Goal: Information Seeking & Learning: Learn about a topic

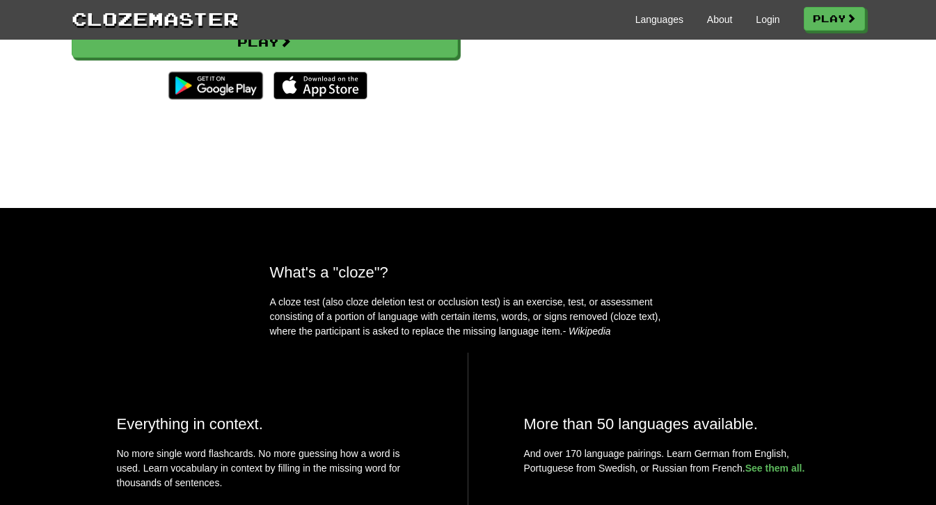
scroll to position [35, 0]
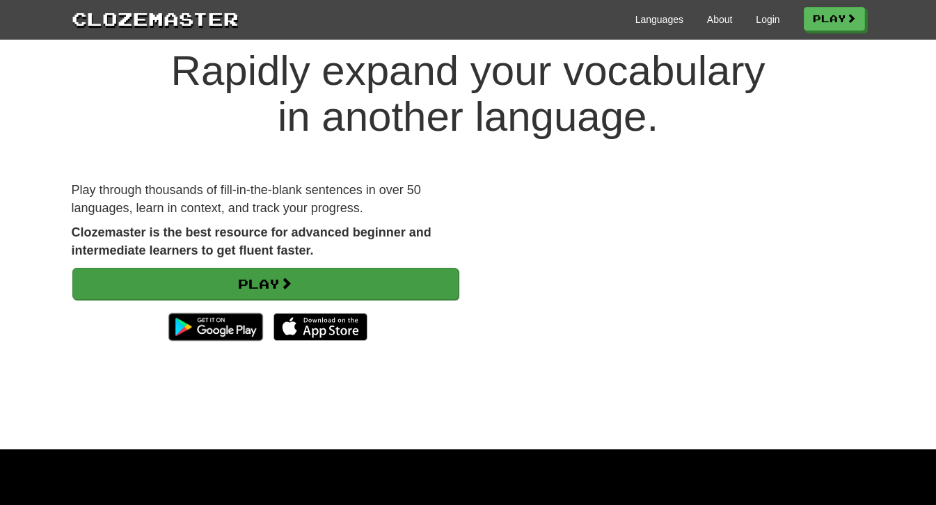
click at [334, 287] on link "Play" at bounding box center [265, 284] width 386 height 32
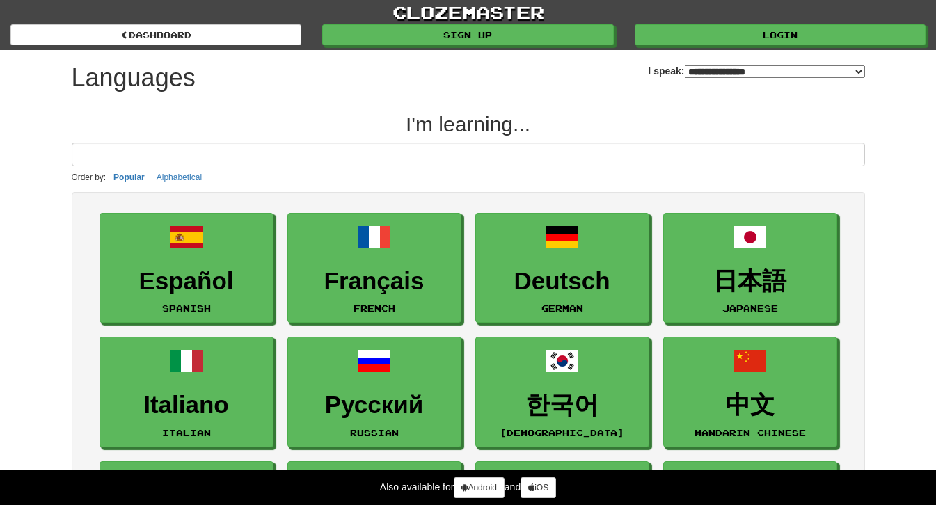
select select "*******"
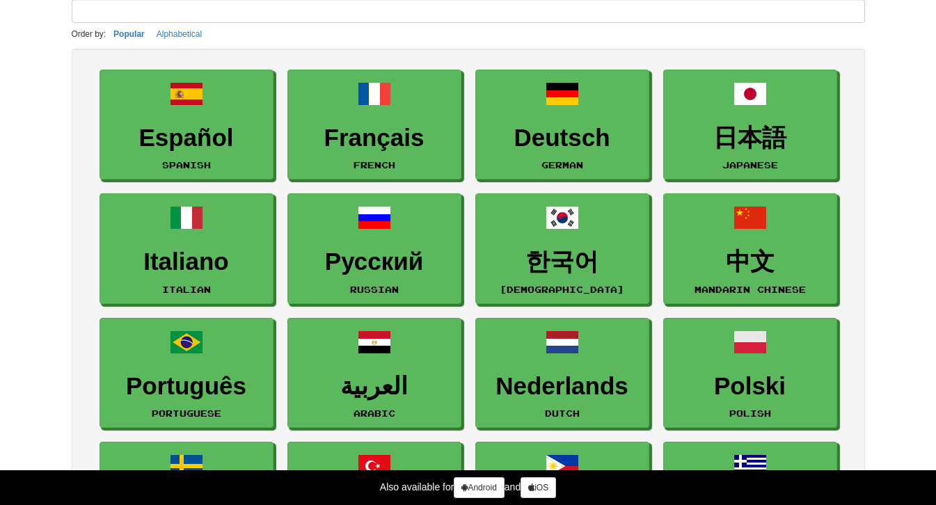
scroll to position [145, 0]
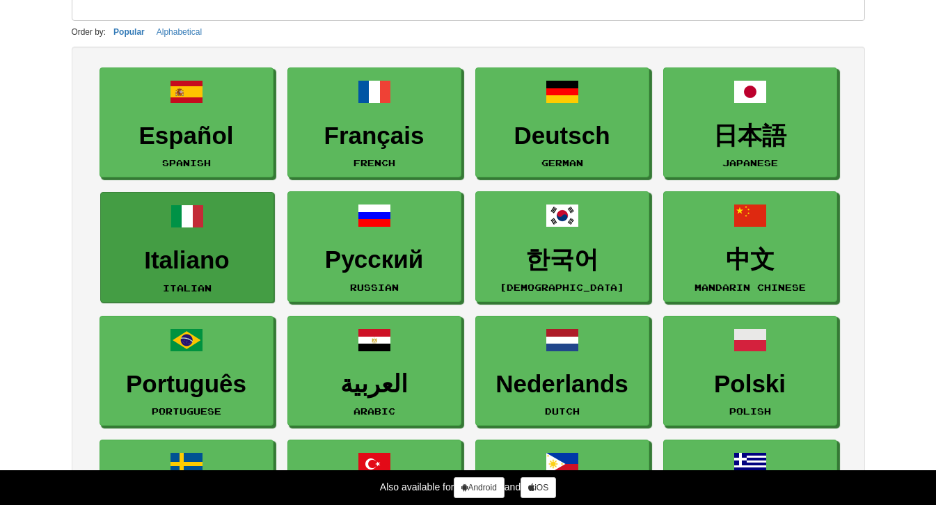
click at [236, 266] on h3 "Italiano" at bounding box center [187, 260] width 159 height 27
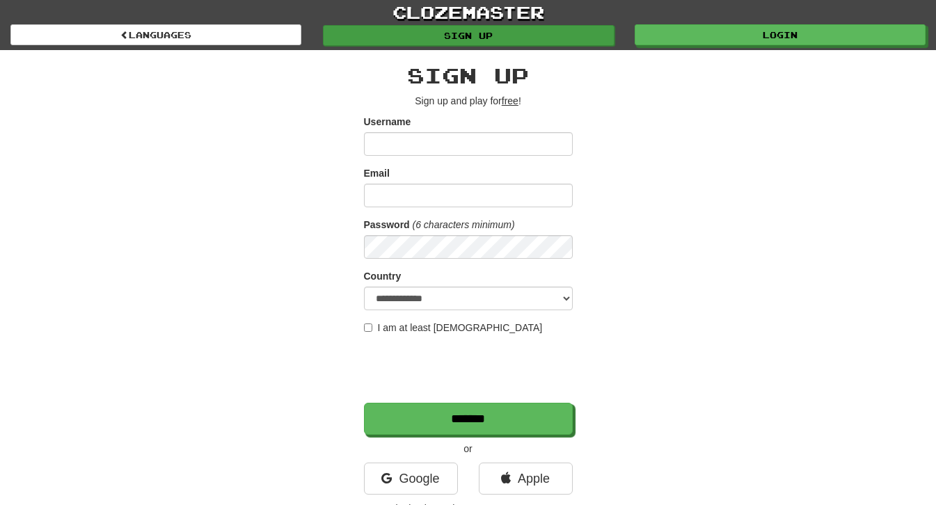
click at [446, 35] on link "Sign up" at bounding box center [468, 35] width 291 height 21
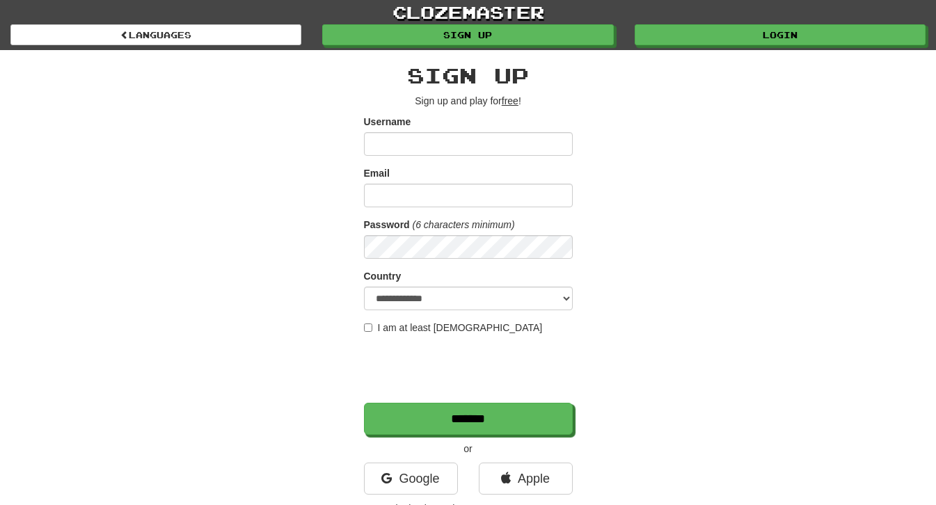
click at [511, 100] on u "free" at bounding box center [510, 100] width 17 height 11
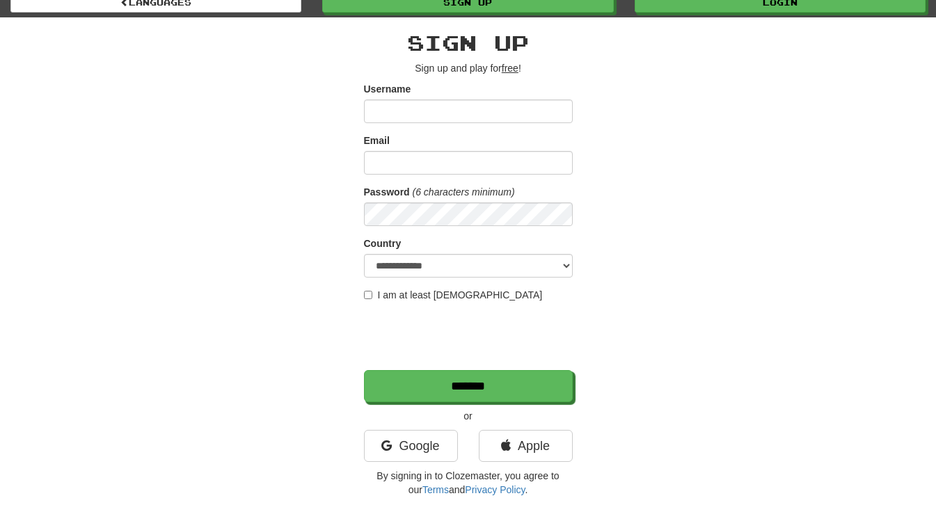
scroll to position [37, 0]
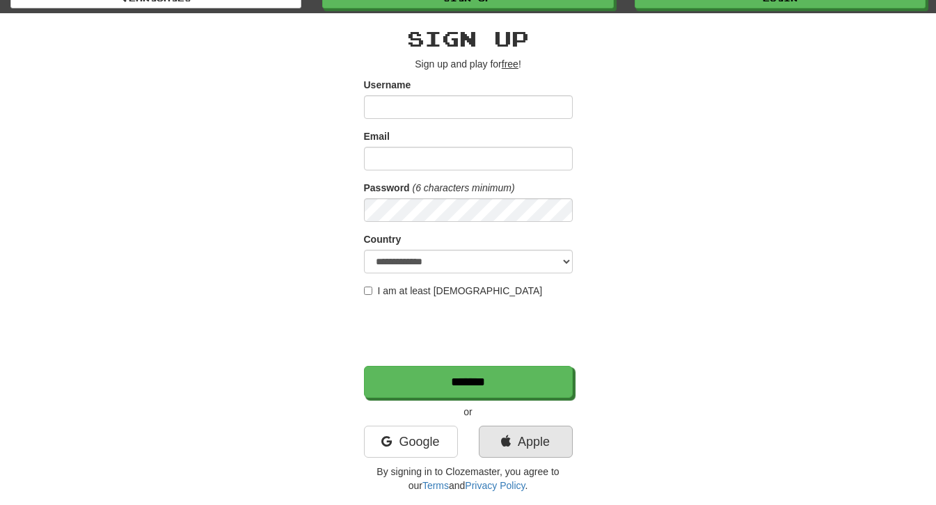
click at [486, 447] on link "Apple" at bounding box center [526, 442] width 94 height 32
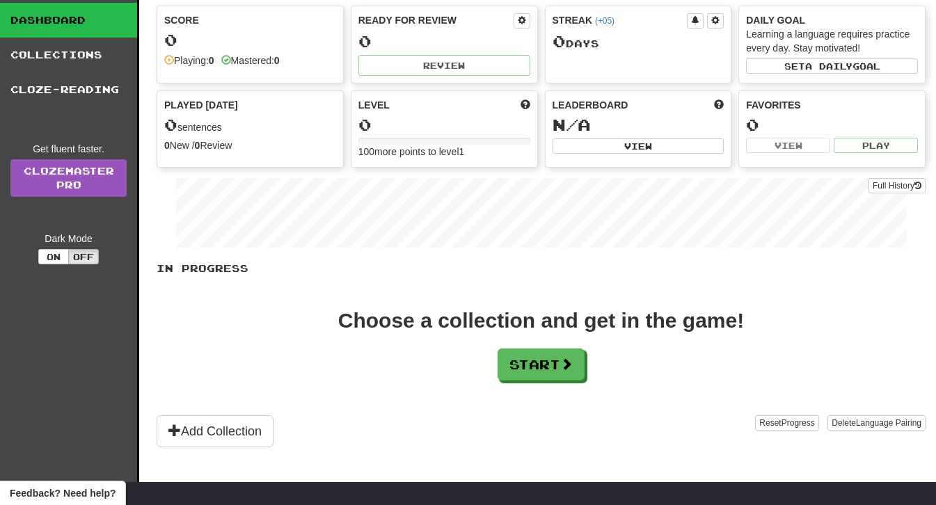
scroll to position [67, 0]
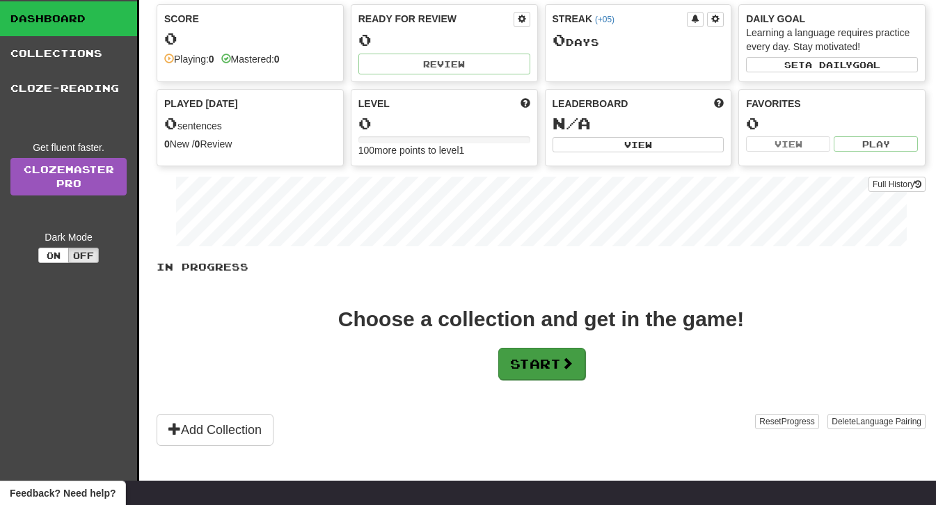
click at [506, 355] on button "Start" at bounding box center [541, 364] width 87 height 32
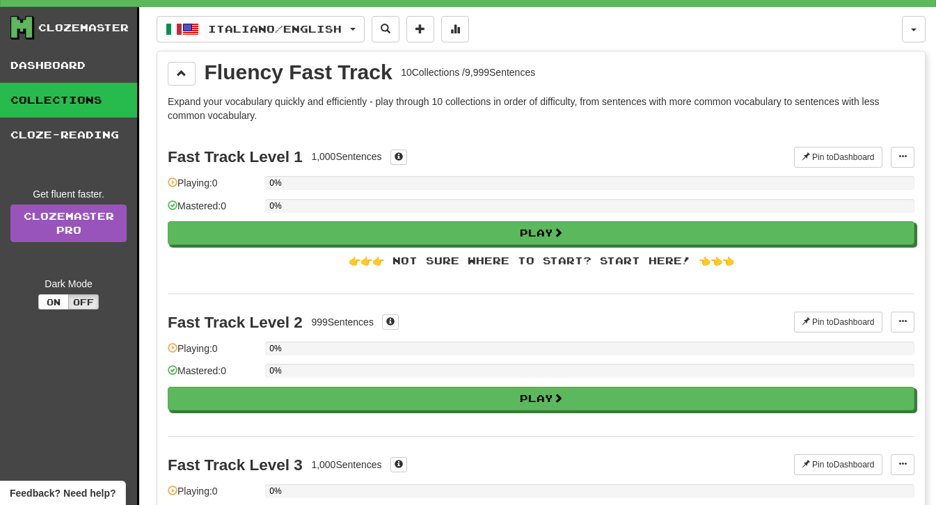
scroll to position [22, 0]
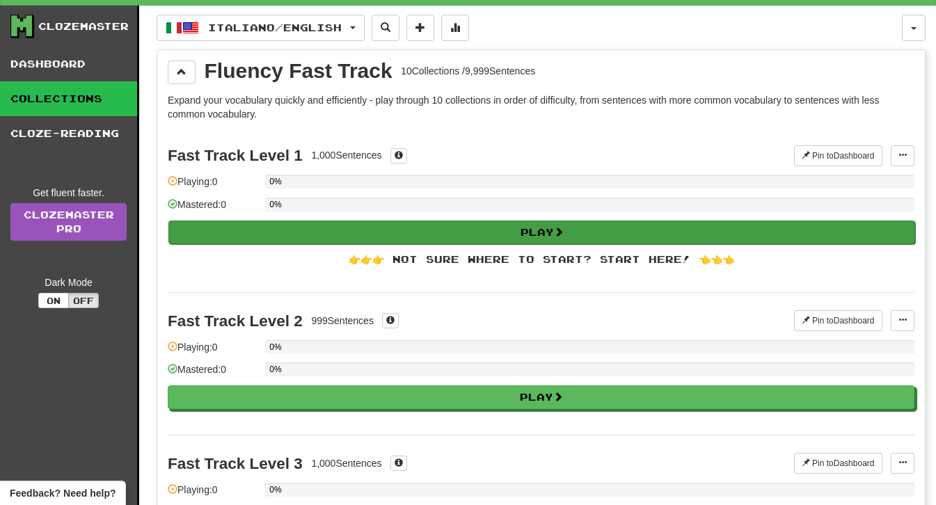
click at [530, 231] on button "Play" at bounding box center [541, 232] width 746 height 24
select select "**"
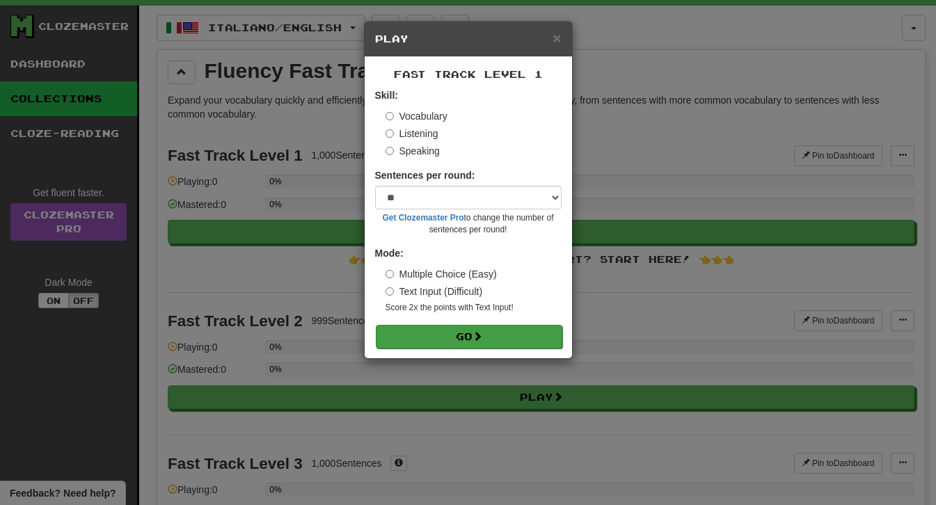
click at [436, 333] on button "Go" at bounding box center [469, 337] width 186 height 24
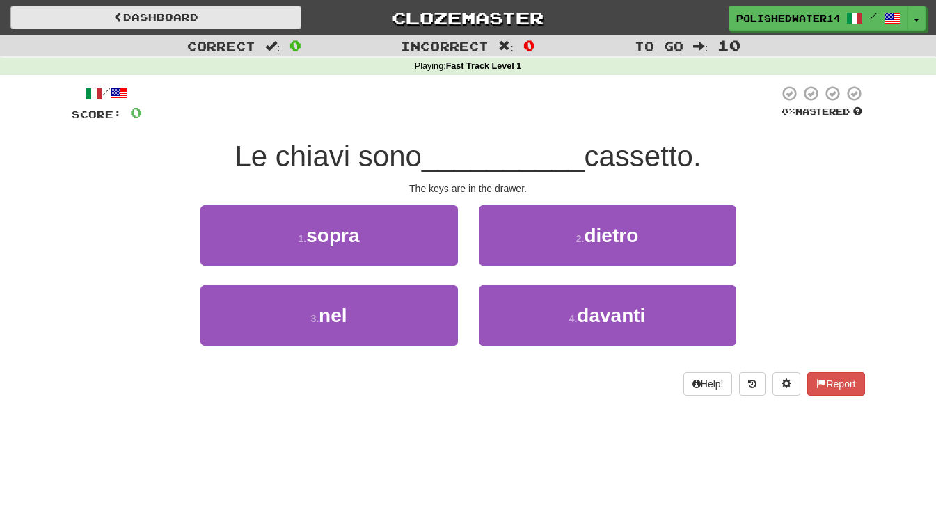
click at [244, 25] on link "Dashboard" at bounding box center [155, 18] width 291 height 24
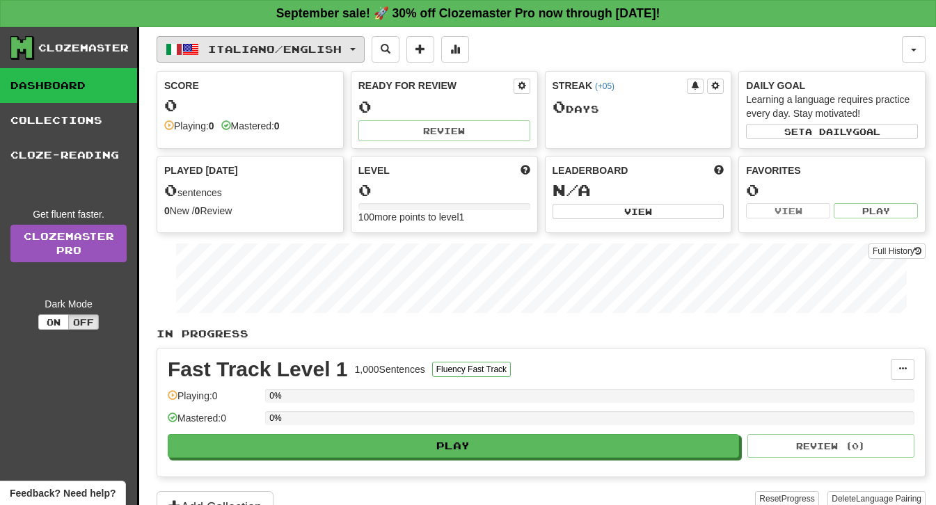
click at [264, 43] on button "Italiano / English" at bounding box center [261, 49] width 208 height 26
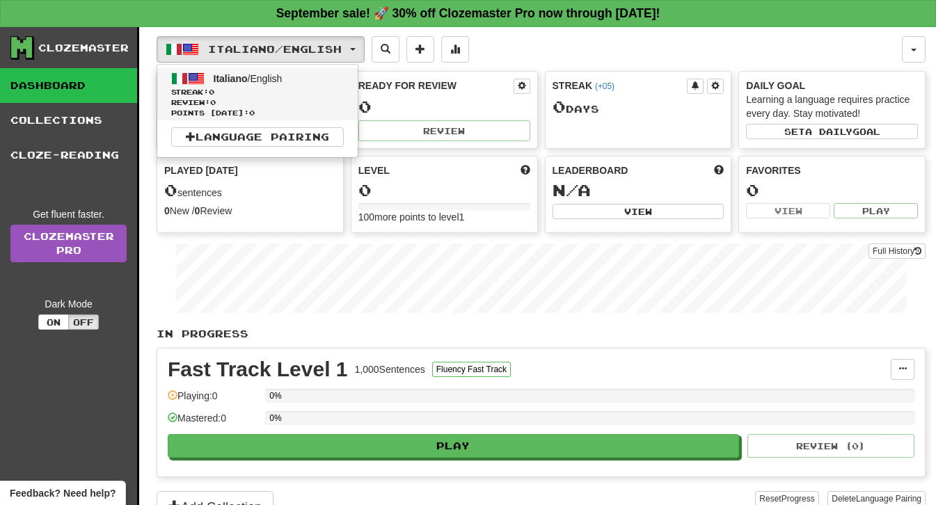
click at [265, 77] on span "Italiano / English" at bounding box center [248, 78] width 69 height 11
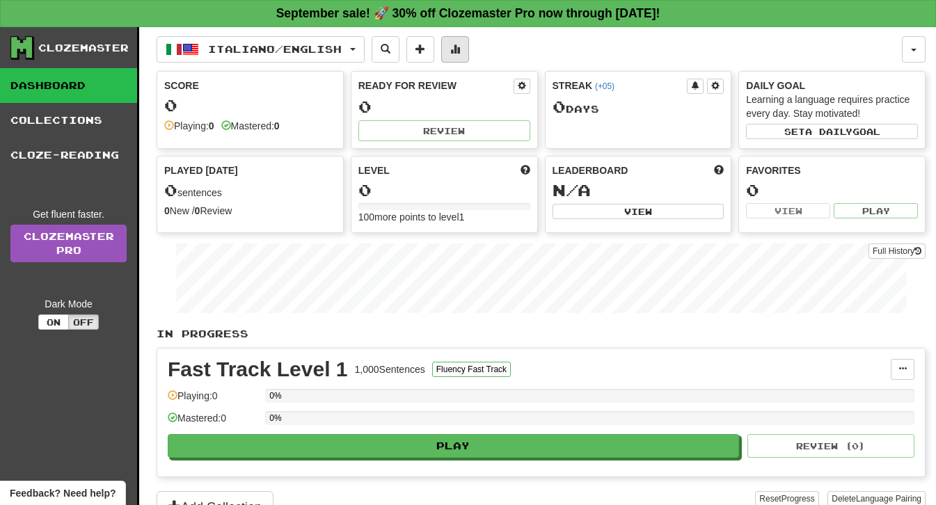
click at [460, 50] on span at bounding box center [455, 49] width 10 height 10
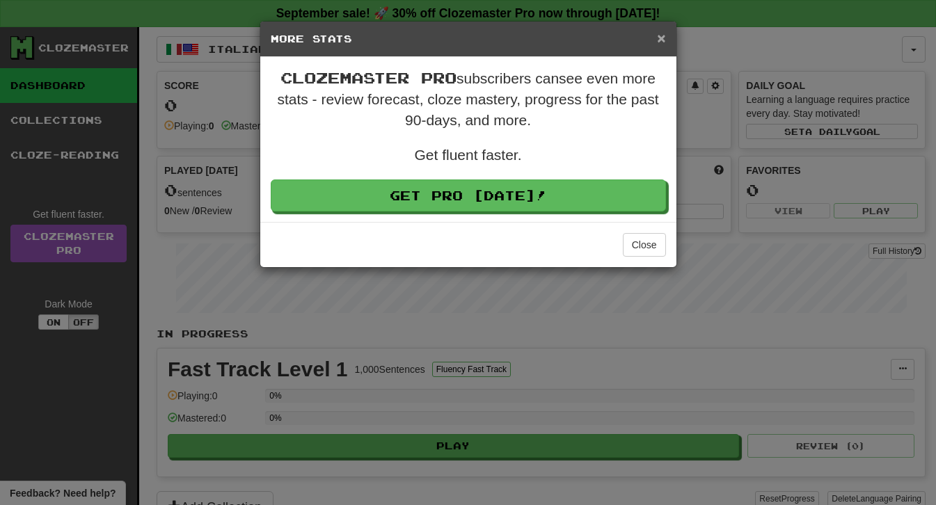
click at [664, 38] on span "×" at bounding box center [661, 38] width 8 height 16
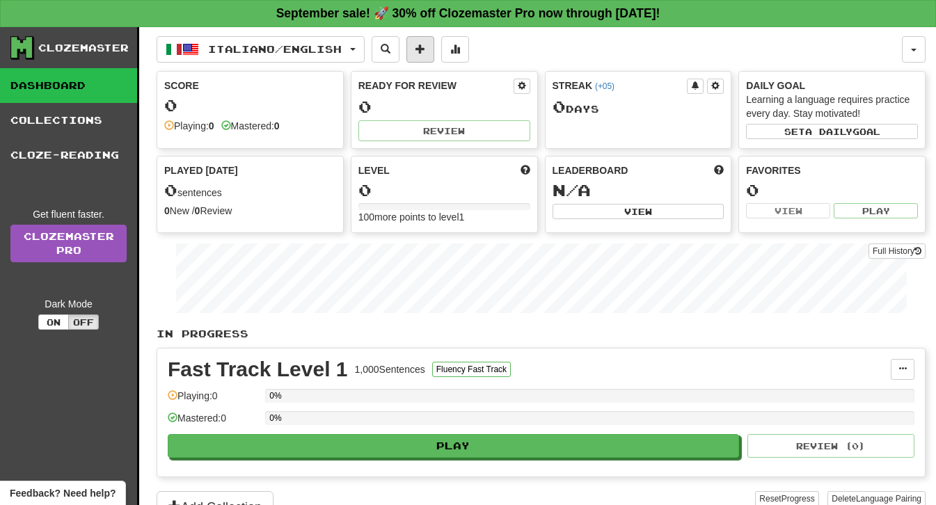
click at [425, 48] on span at bounding box center [420, 49] width 10 height 10
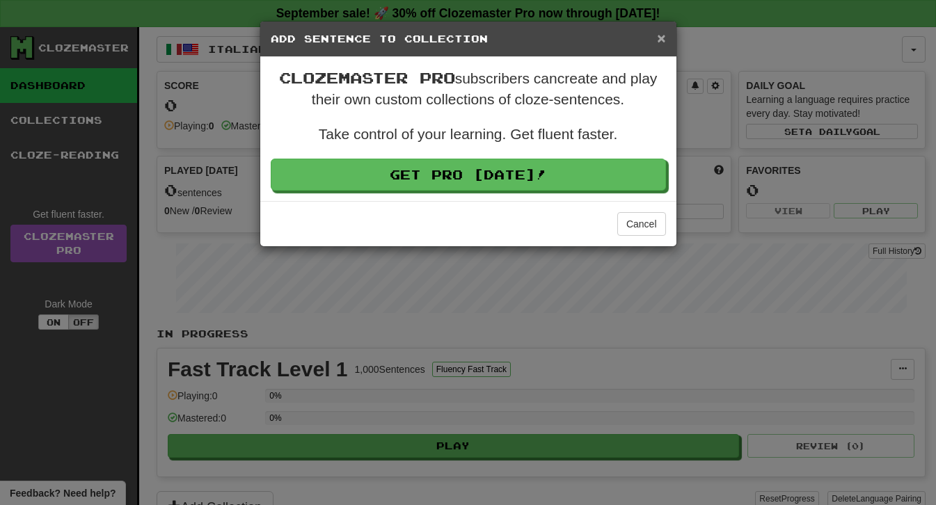
click at [659, 40] on span "×" at bounding box center [661, 38] width 8 height 16
